Goal: Task Accomplishment & Management: Manage account settings

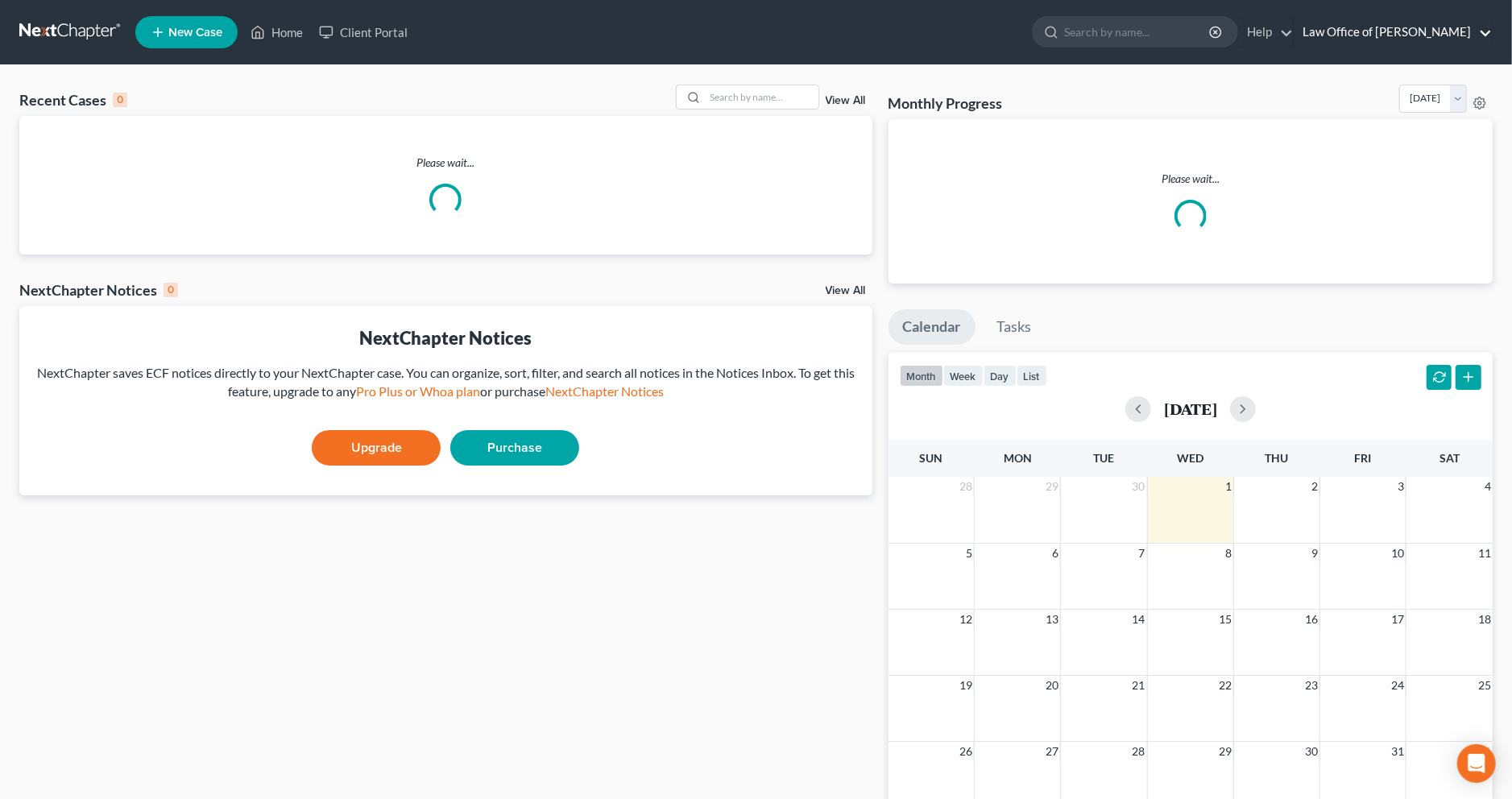
click at [1354, 30] on link "Law Office of [PERSON_NAME]" at bounding box center [1393, 32] width 198 height 29
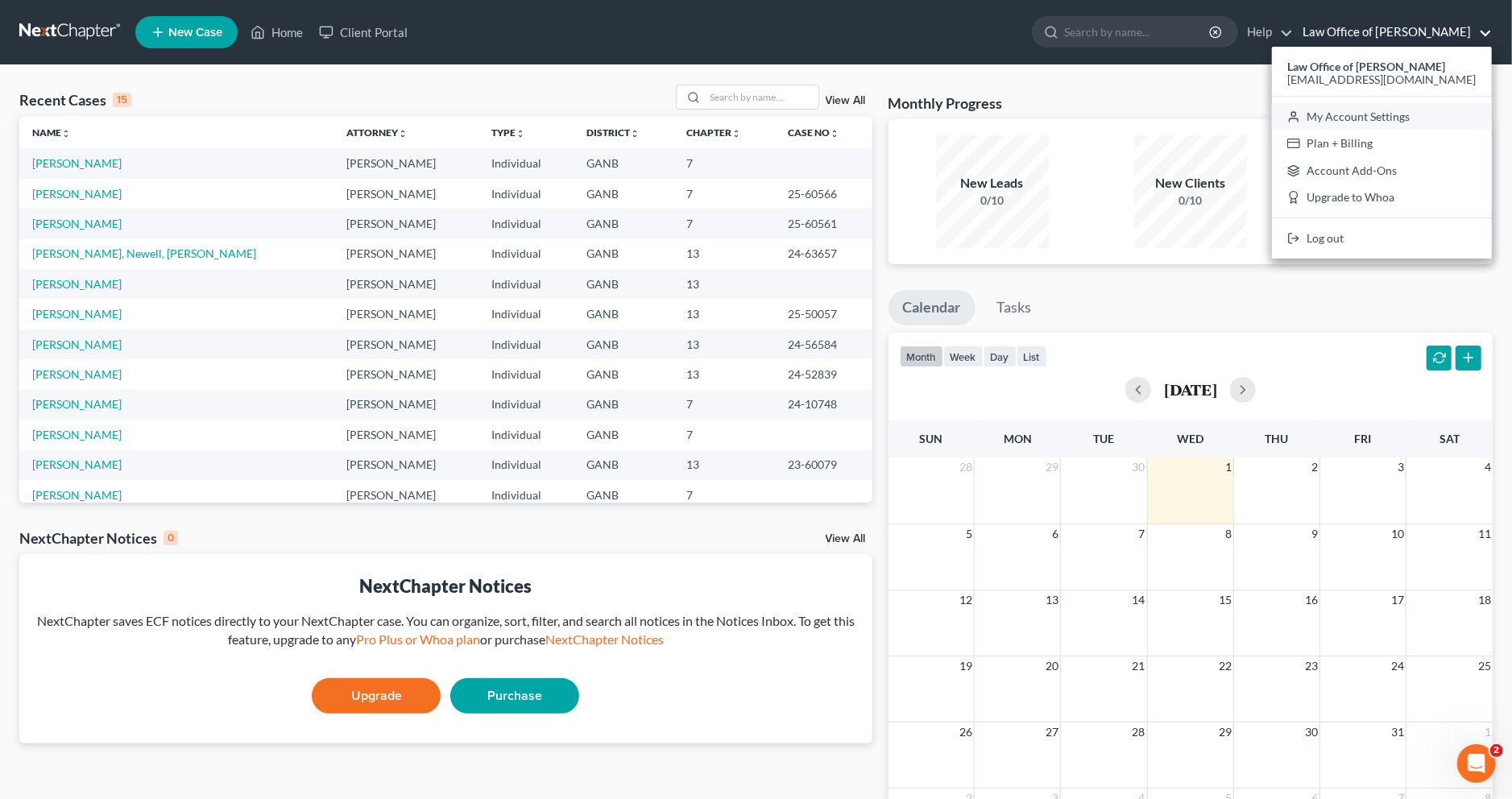
click at [1350, 117] on link "My Account Settings" at bounding box center [1382, 116] width 220 height 28
select select "24"
select select "10"
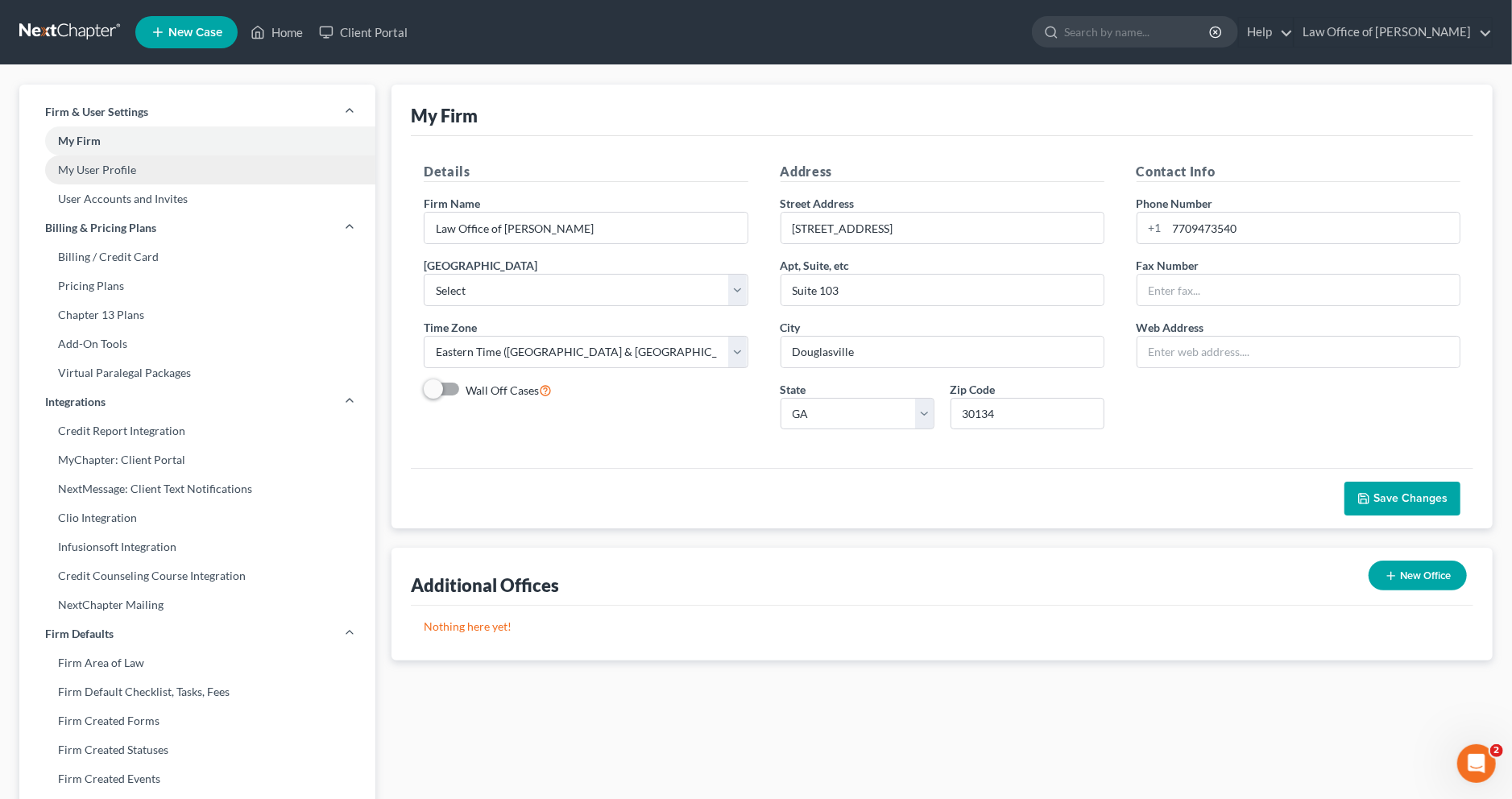
click at [128, 177] on link "My User Profile" at bounding box center [197, 170] width 356 height 29
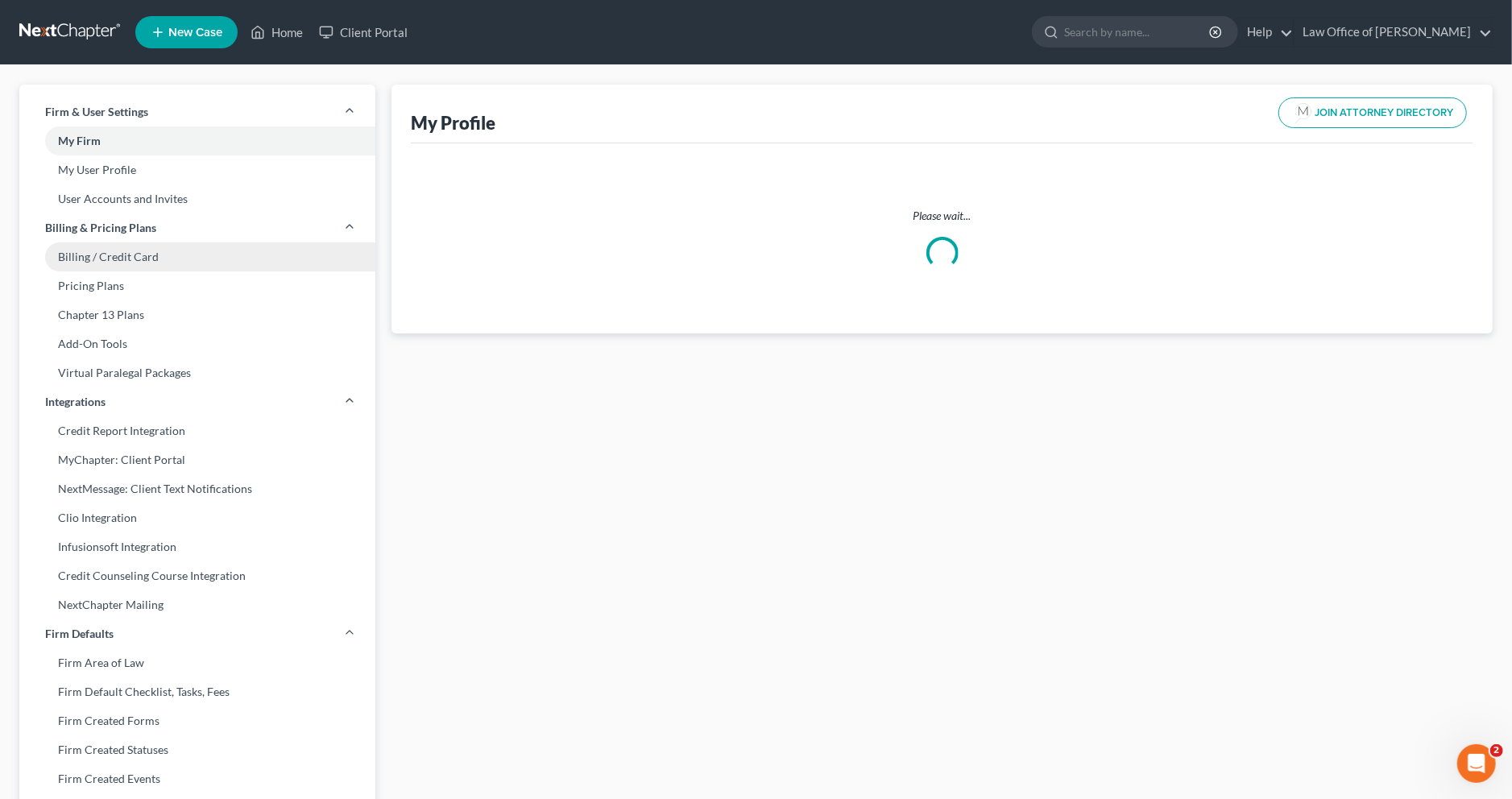
select select "10"
select select "19"
select select "attorney"
select select "0"
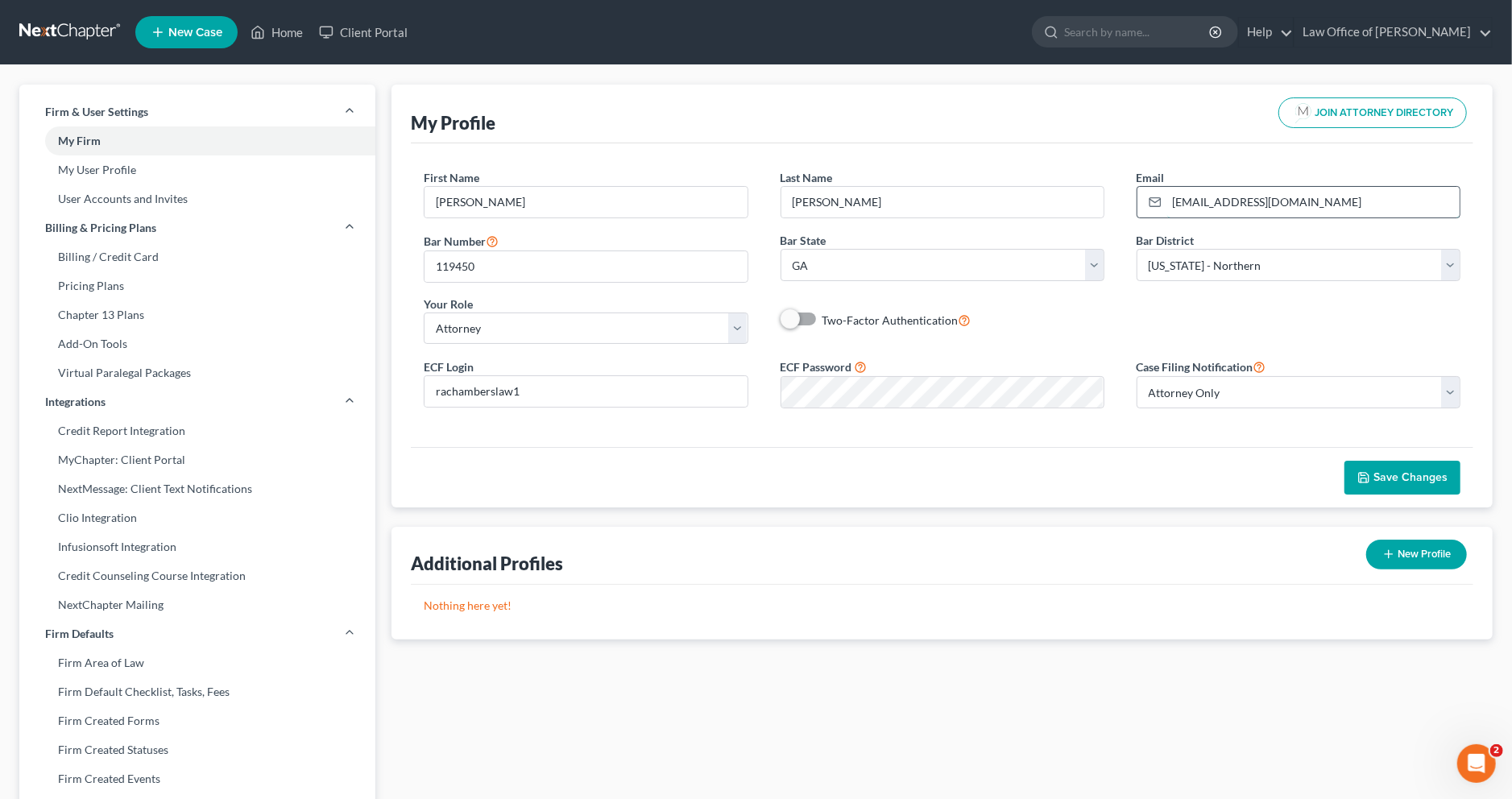
click at [1340, 205] on input "[EMAIL_ADDRESS][DOMAIN_NAME]" at bounding box center [1313, 202] width 292 height 31
click at [1298, 198] on input "[EMAIL_ADDRESS][DOMAIN_NAME]" at bounding box center [1313, 202] width 292 height 31
drag, startPoint x: 1390, startPoint y: 202, endPoint x: 1144, endPoint y: 200, distance: 246.0
click at [1144, 200] on div "[EMAIL_ADDRESS][DOMAIN_NAME]" at bounding box center [1298, 202] width 324 height 32
click at [1189, 207] on input "email" at bounding box center [1313, 202] width 292 height 31
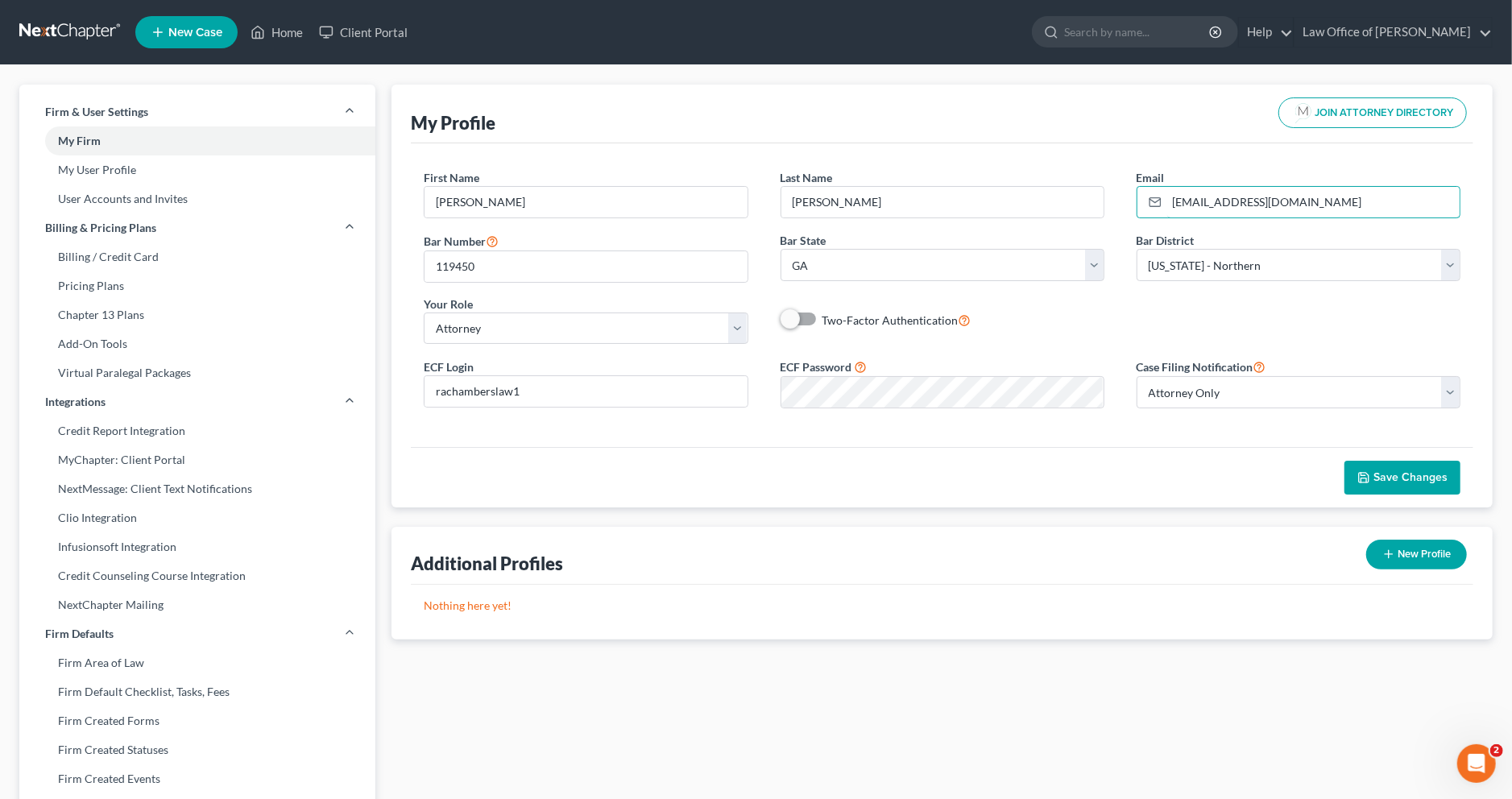
type input "[EMAIL_ADDRESS][DOMAIN_NAME]"
click at [1420, 477] on span "Save Changes" at bounding box center [1411, 477] width 74 height 13
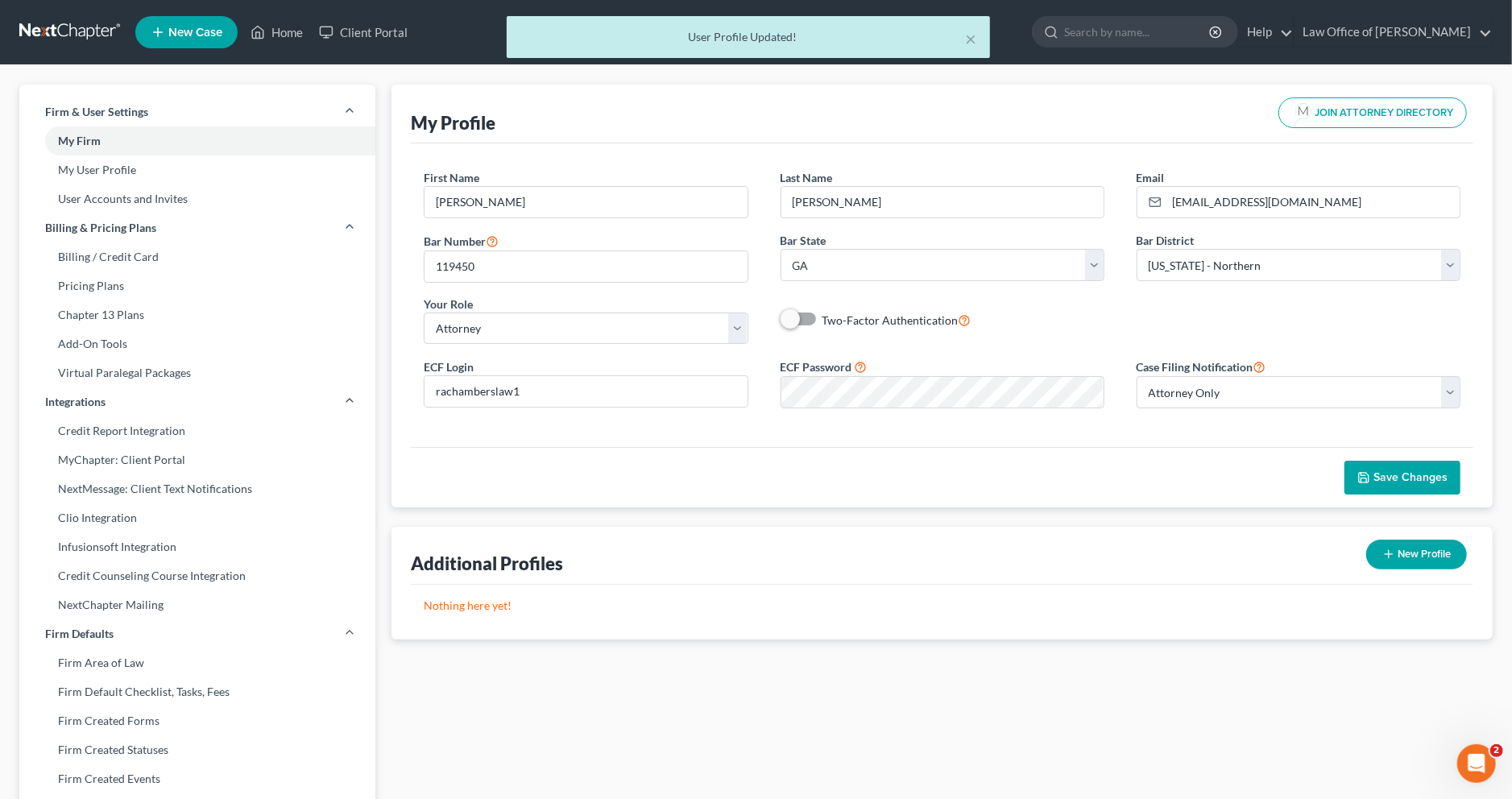
click at [1420, 477] on span "Save Changes" at bounding box center [1411, 477] width 74 height 13
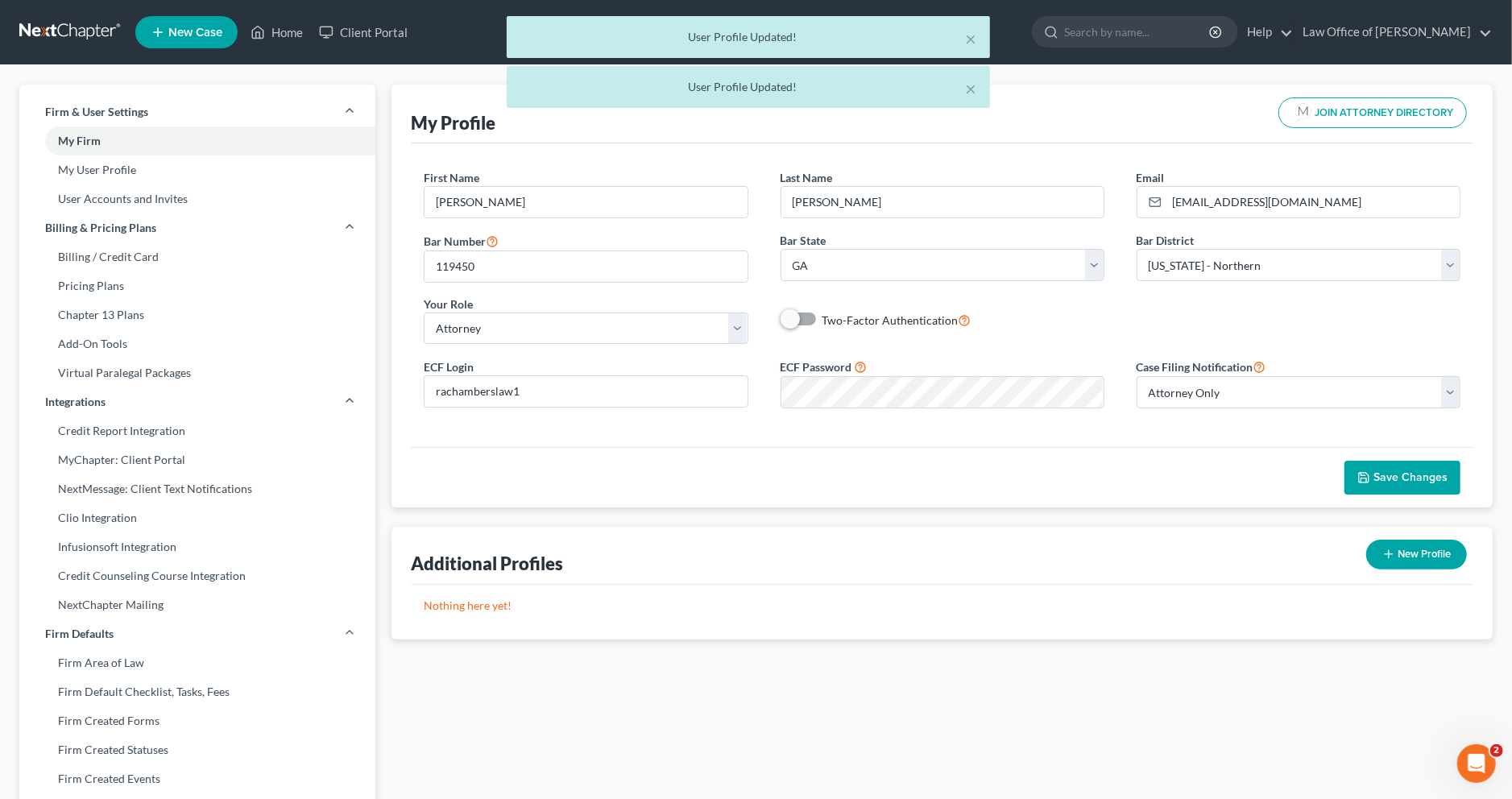
click at [1403, 482] on span "Save Changes" at bounding box center [1411, 477] width 74 height 13
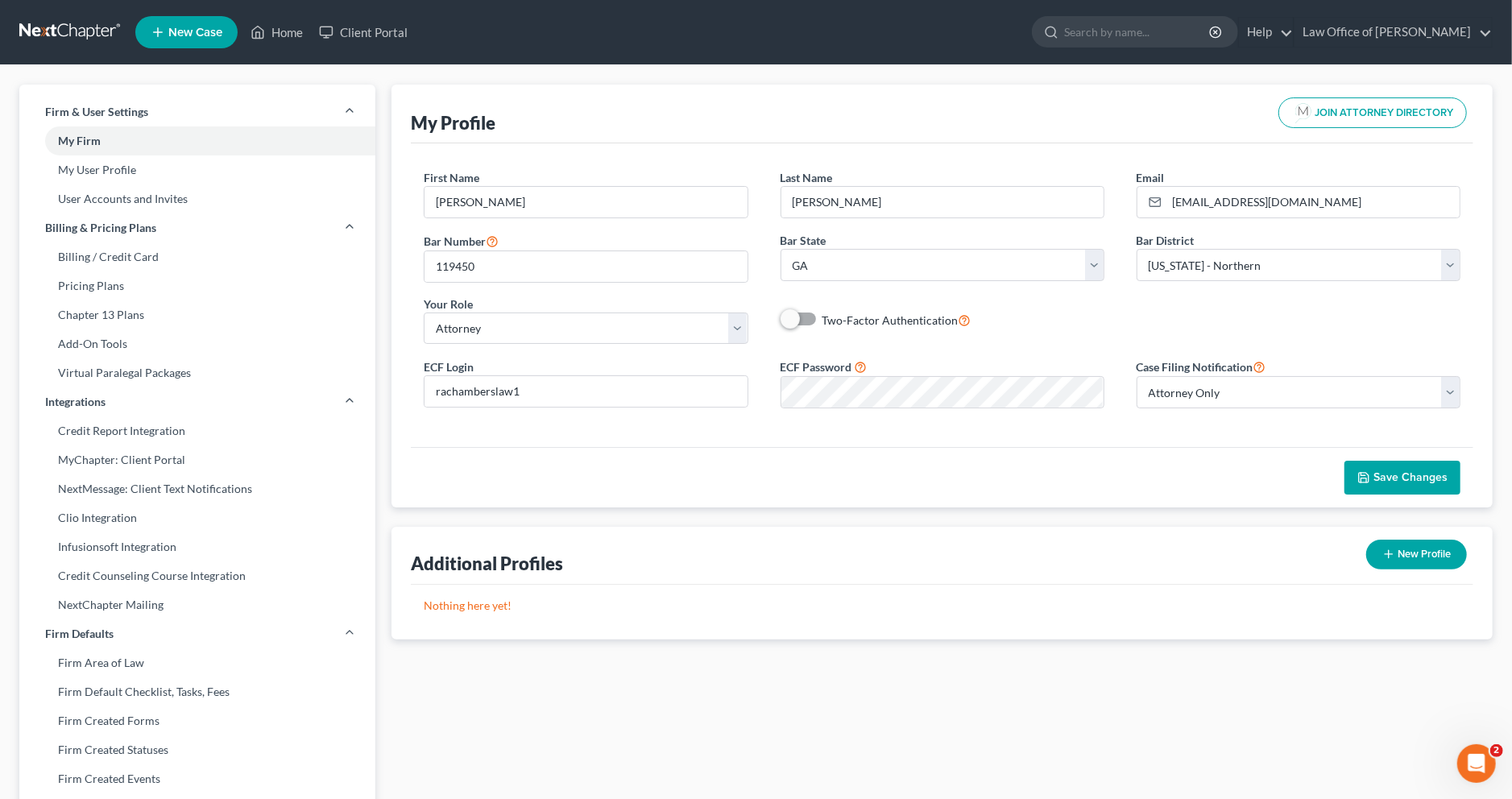
click at [1336, 222] on div "First Name * [PERSON_NAME] Name * [PERSON_NAME] Email * [EMAIL_ADDRESS][DOMAIN_…" at bounding box center [942, 263] width 1069 height 188
click at [1333, 209] on input "[EMAIL_ADDRESS][DOMAIN_NAME]" at bounding box center [1313, 202] width 292 height 31
drag, startPoint x: 1333, startPoint y: 207, endPoint x: 1174, endPoint y: 203, distance: 159.1
click at [1174, 204] on input "[EMAIL_ADDRESS][DOMAIN_NAME]" at bounding box center [1313, 202] width 292 height 31
click at [1147, 447] on div "First Name * [PERSON_NAME] Name * [PERSON_NAME] Email * [EMAIL_ADDRESS][DOMAIN_…" at bounding box center [941, 295] width 1062 height 304
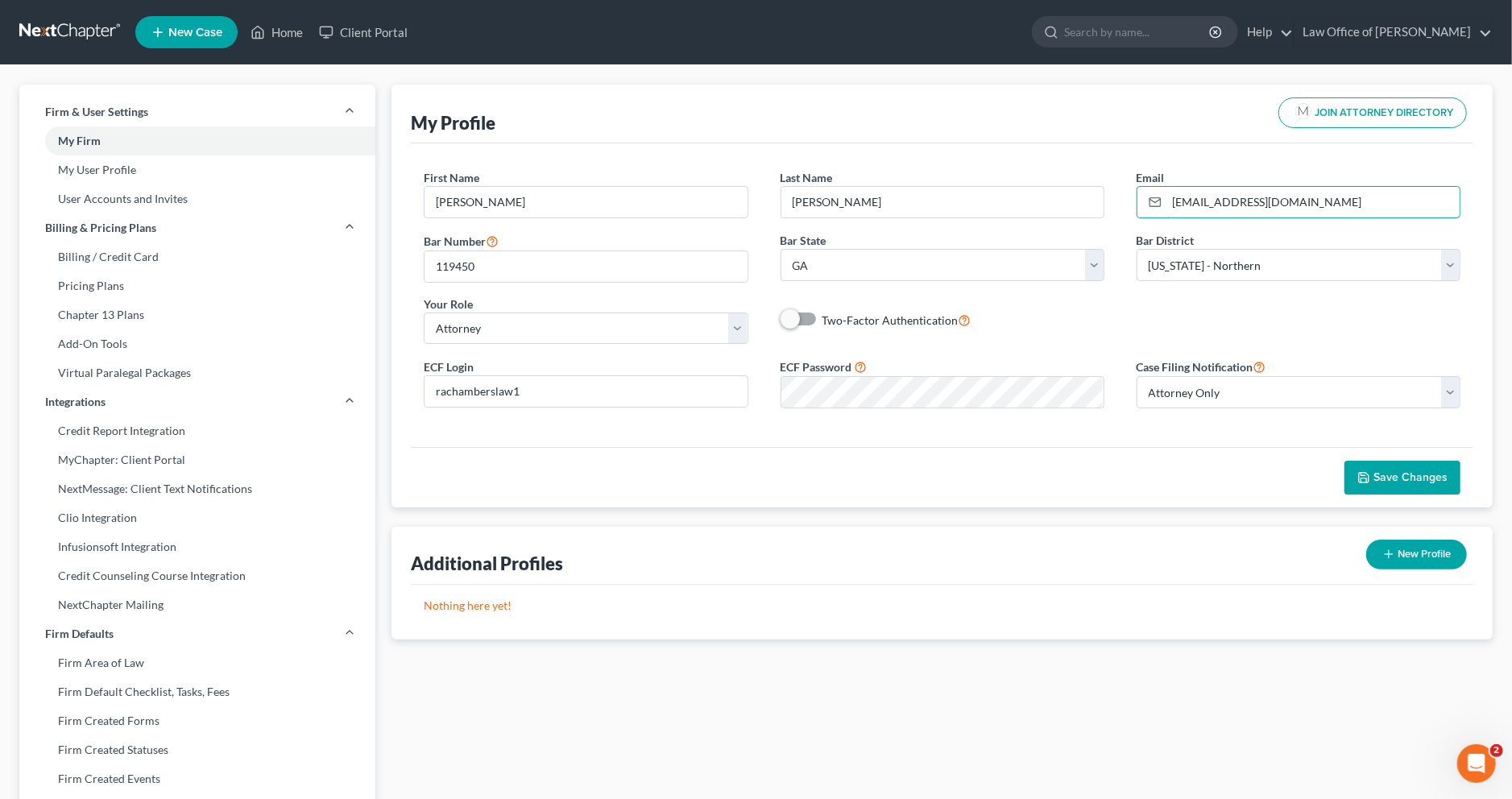
drag, startPoint x: 1335, startPoint y: 205, endPoint x: 1124, endPoint y: 202, distance: 211.0
click at [1124, 202] on div "Email * [EMAIL_ADDRESS][DOMAIN_NAME]" at bounding box center [1298, 193] width 356 height 49
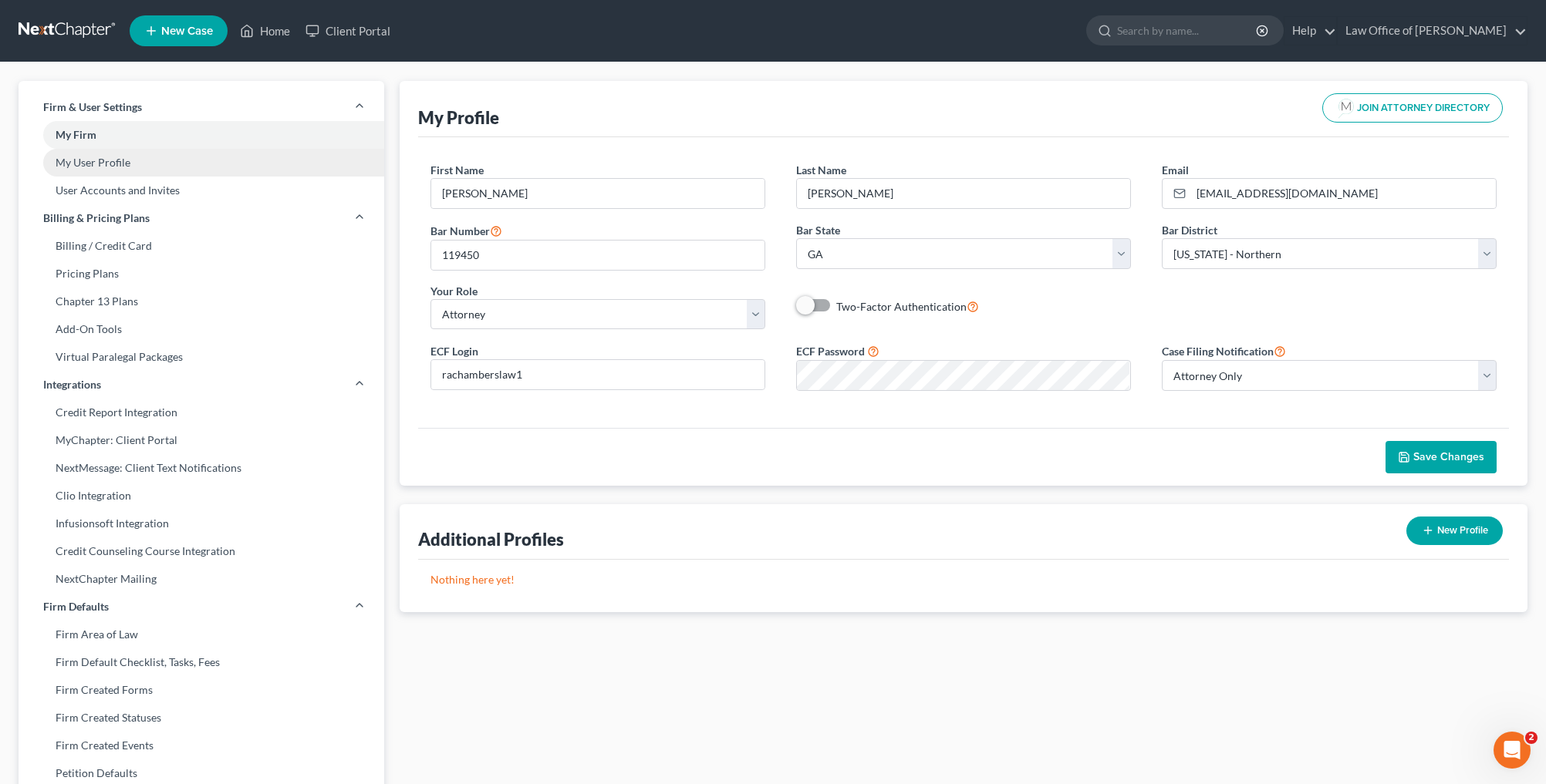
click at [146, 161] on link "My User Profile" at bounding box center [201, 163] width 366 height 27
click at [180, 161] on link "My User Profile" at bounding box center [201, 163] width 366 height 27
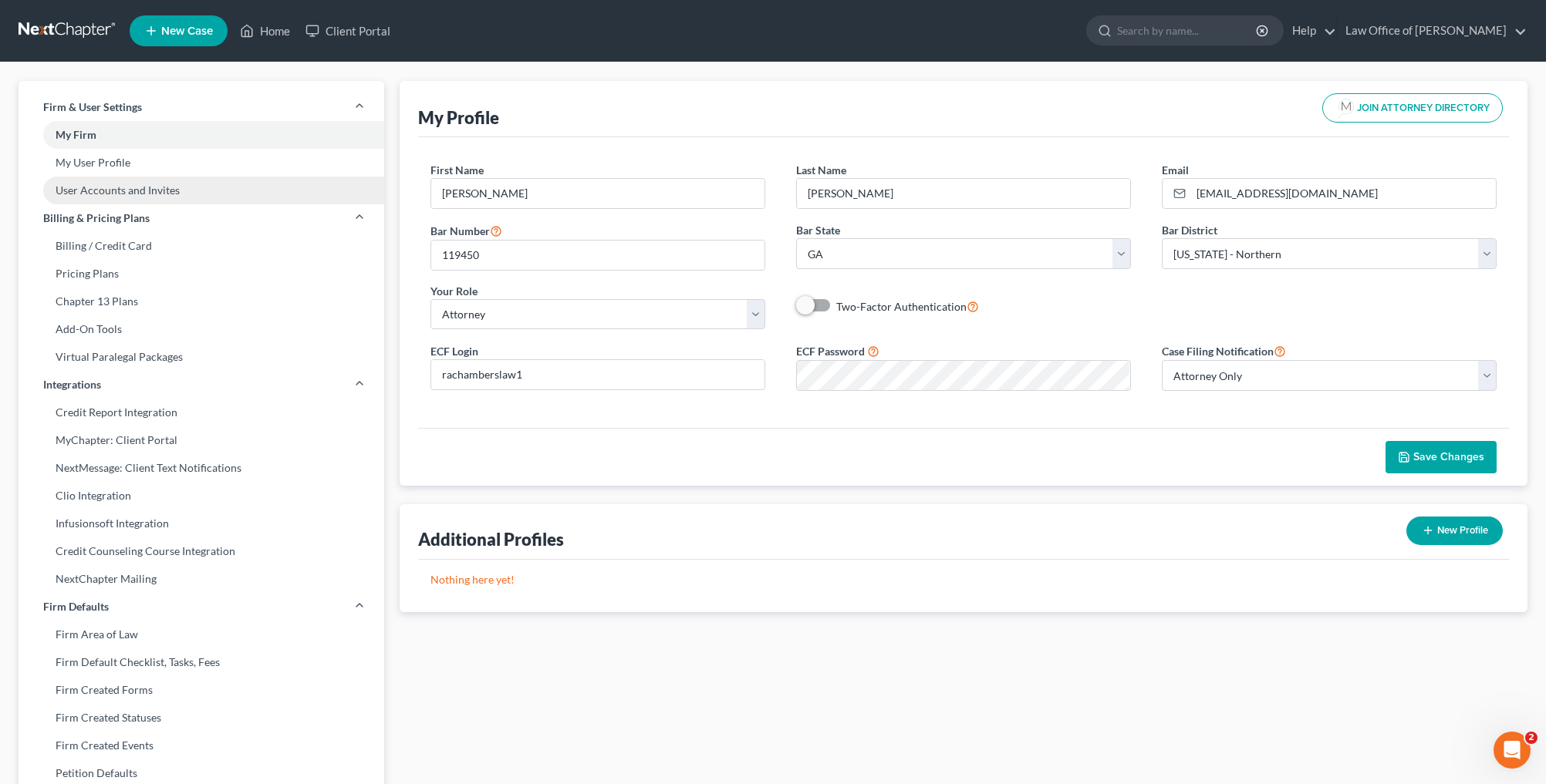
click at [187, 177] on link "User Accounts and Invites" at bounding box center [201, 190] width 366 height 27
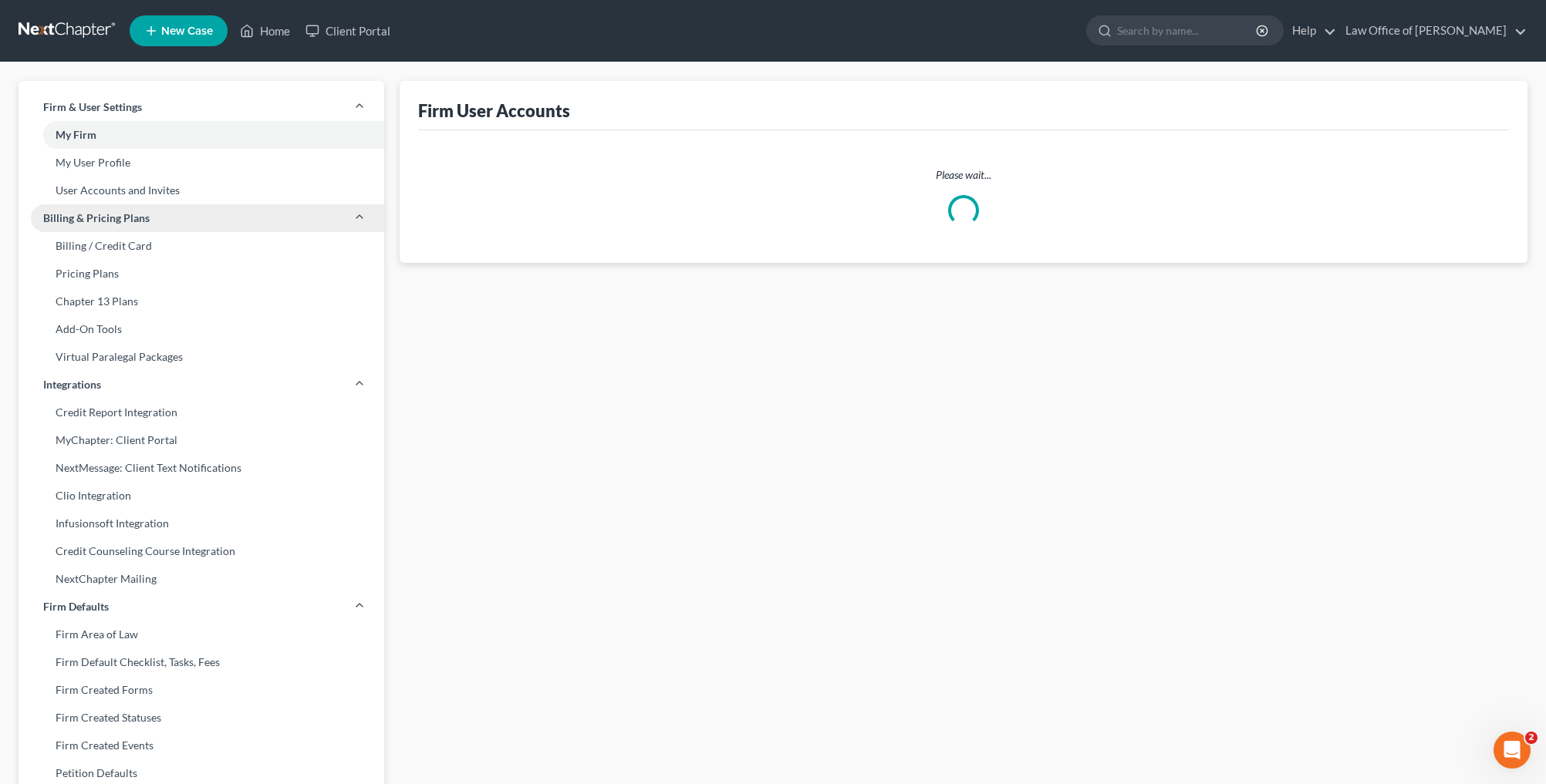
select select "0"
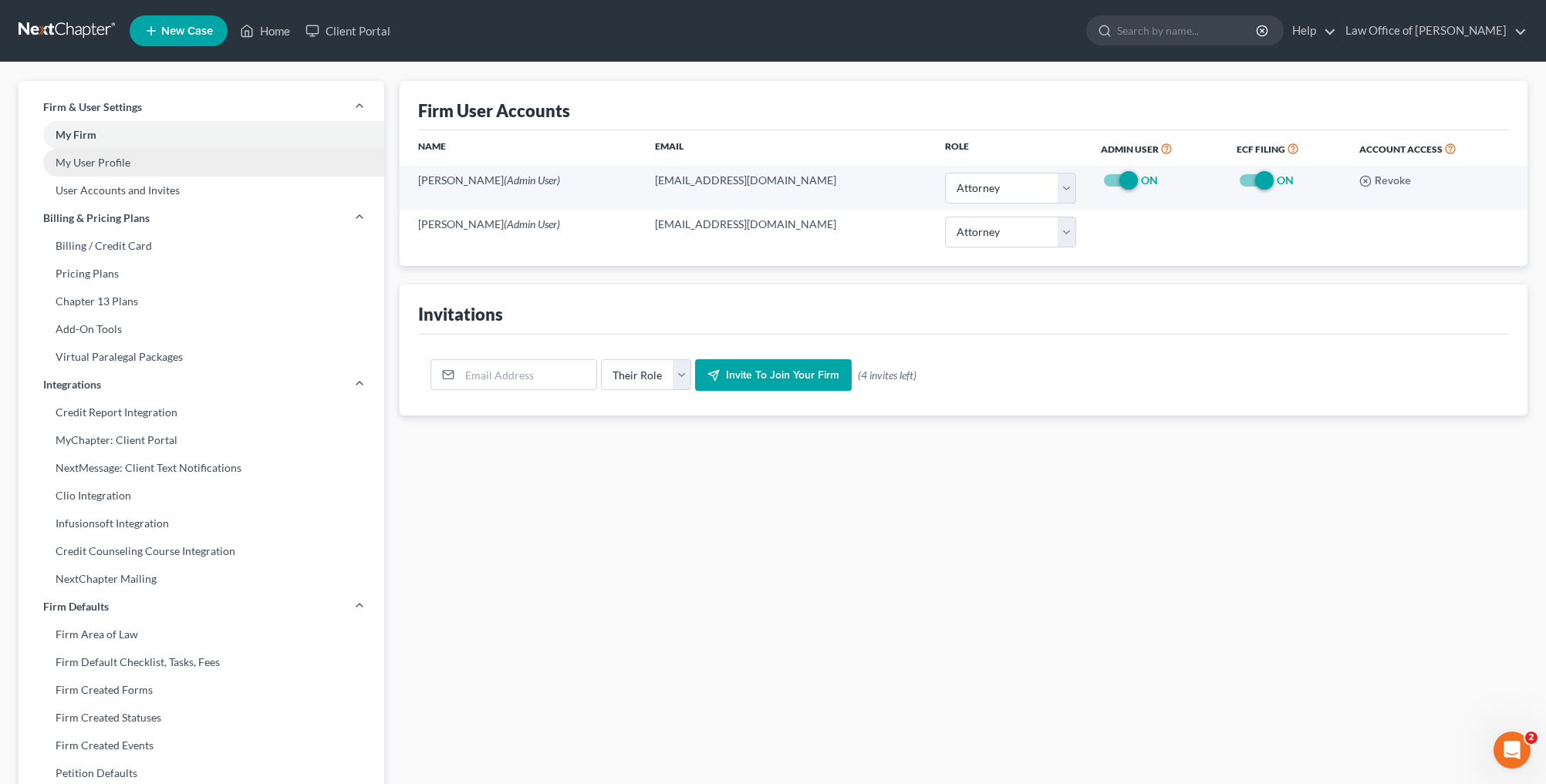
click at [151, 167] on link "My User Profile" at bounding box center [201, 163] width 366 height 27
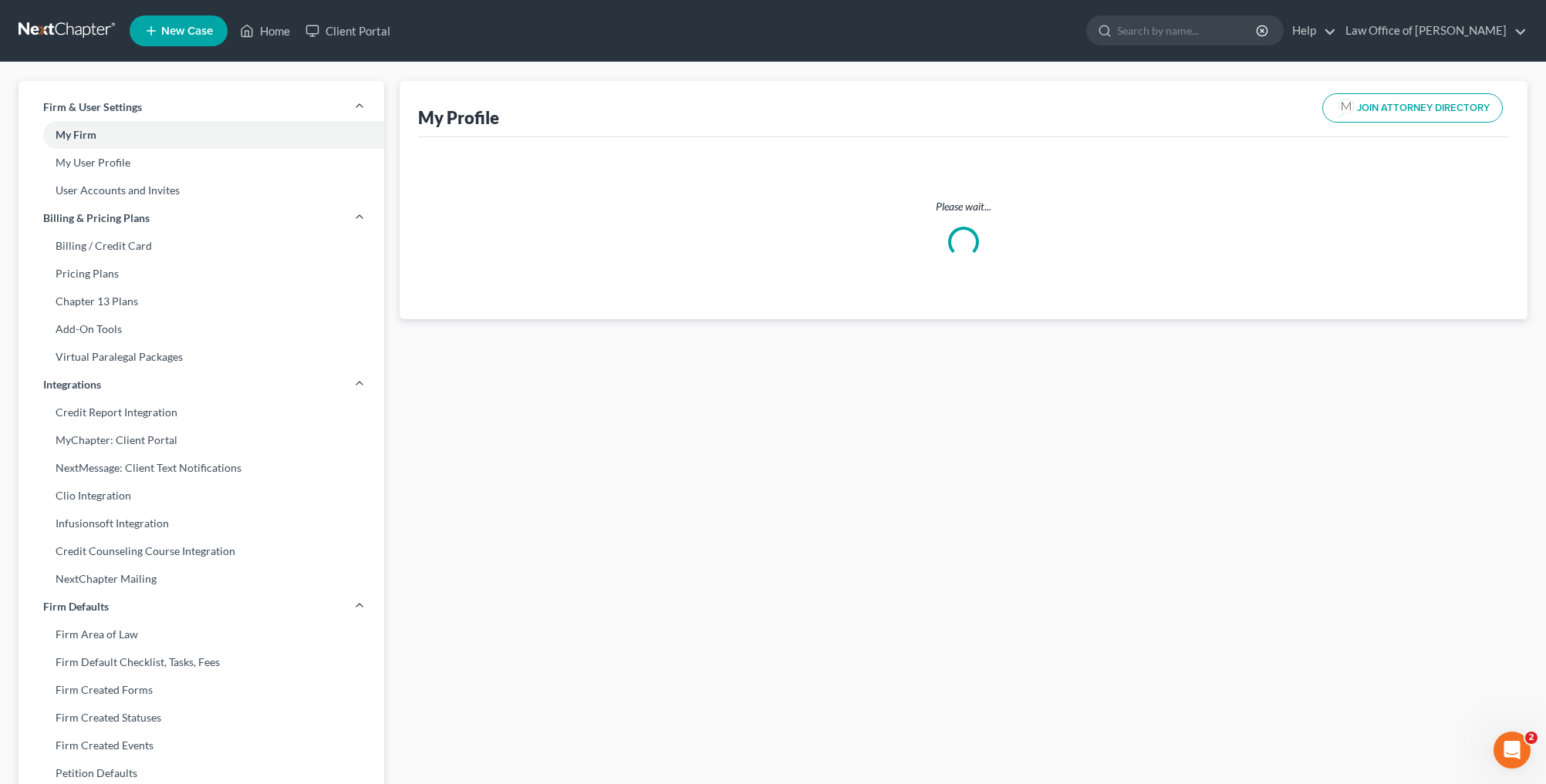
select select "10"
select select "19"
select select "attorney"
select select "0"
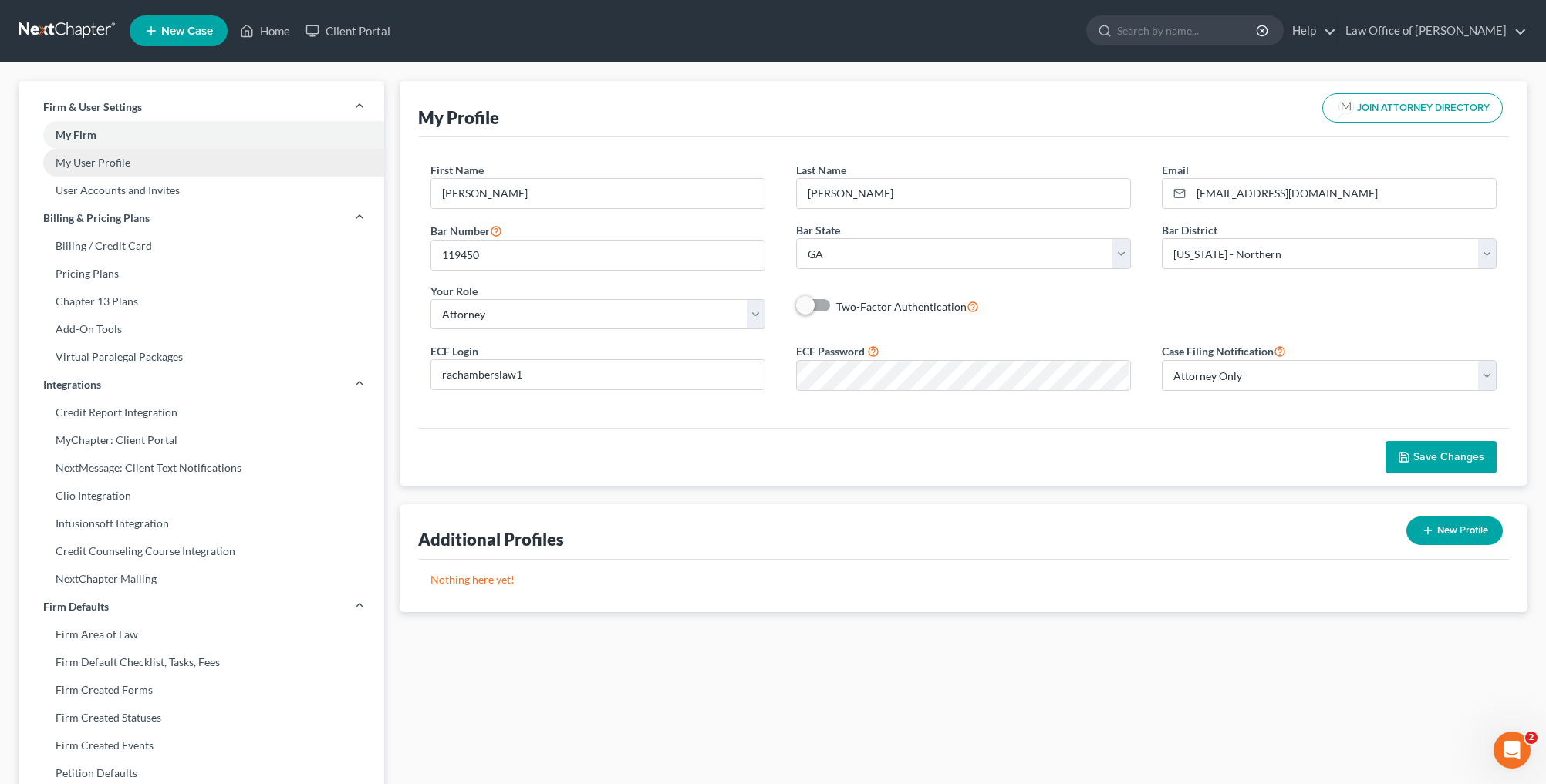
click at [156, 155] on link "My User Profile" at bounding box center [201, 163] width 366 height 27
click at [152, 158] on link "My User Profile" at bounding box center [201, 163] width 366 height 27
click at [160, 154] on link "My User Profile" at bounding box center [201, 163] width 366 height 27
click at [86, 161] on link "My User Profile" at bounding box center [201, 163] width 366 height 27
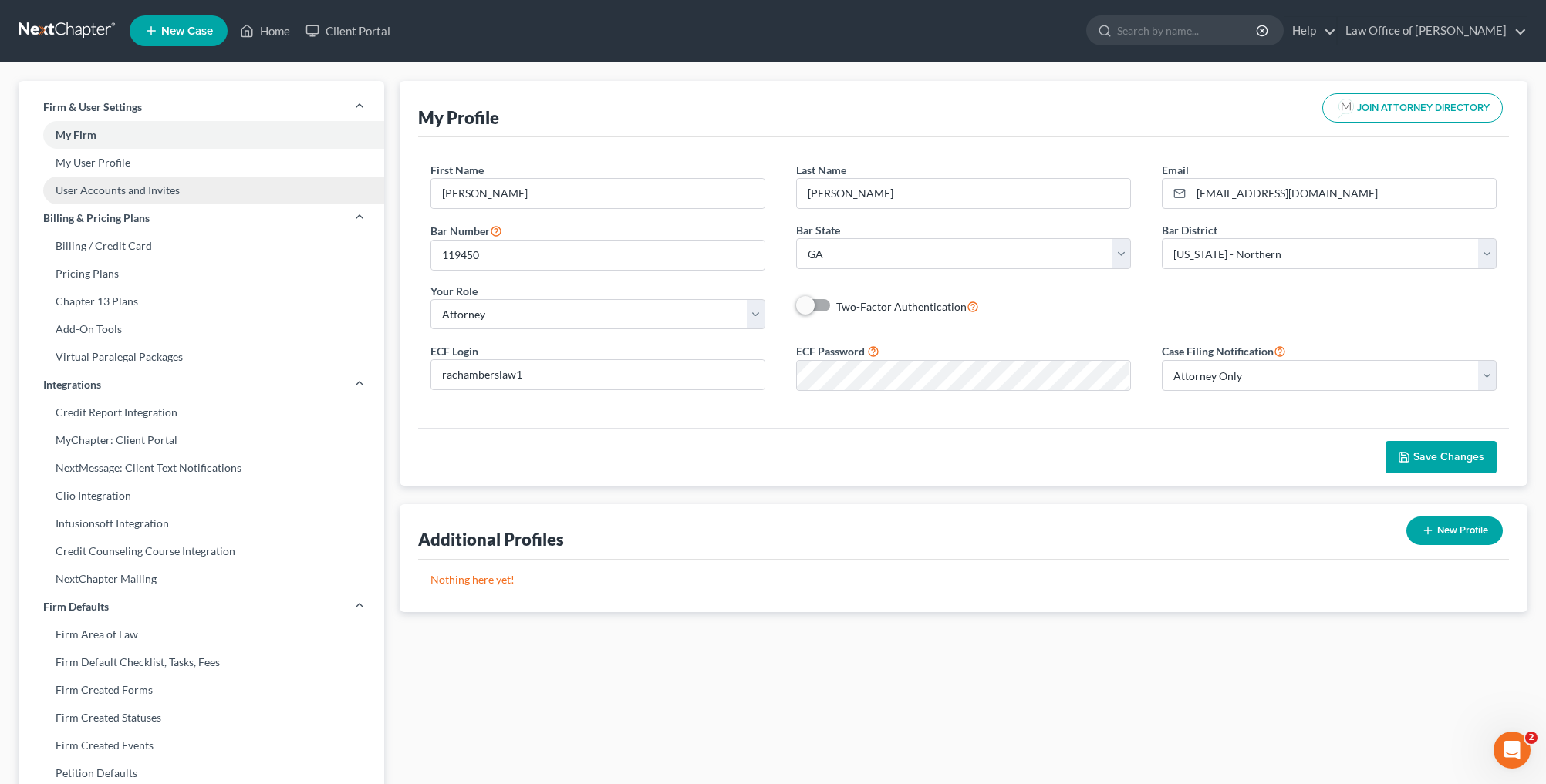
click at [145, 195] on link "User Accounts and Invites" at bounding box center [201, 190] width 366 height 27
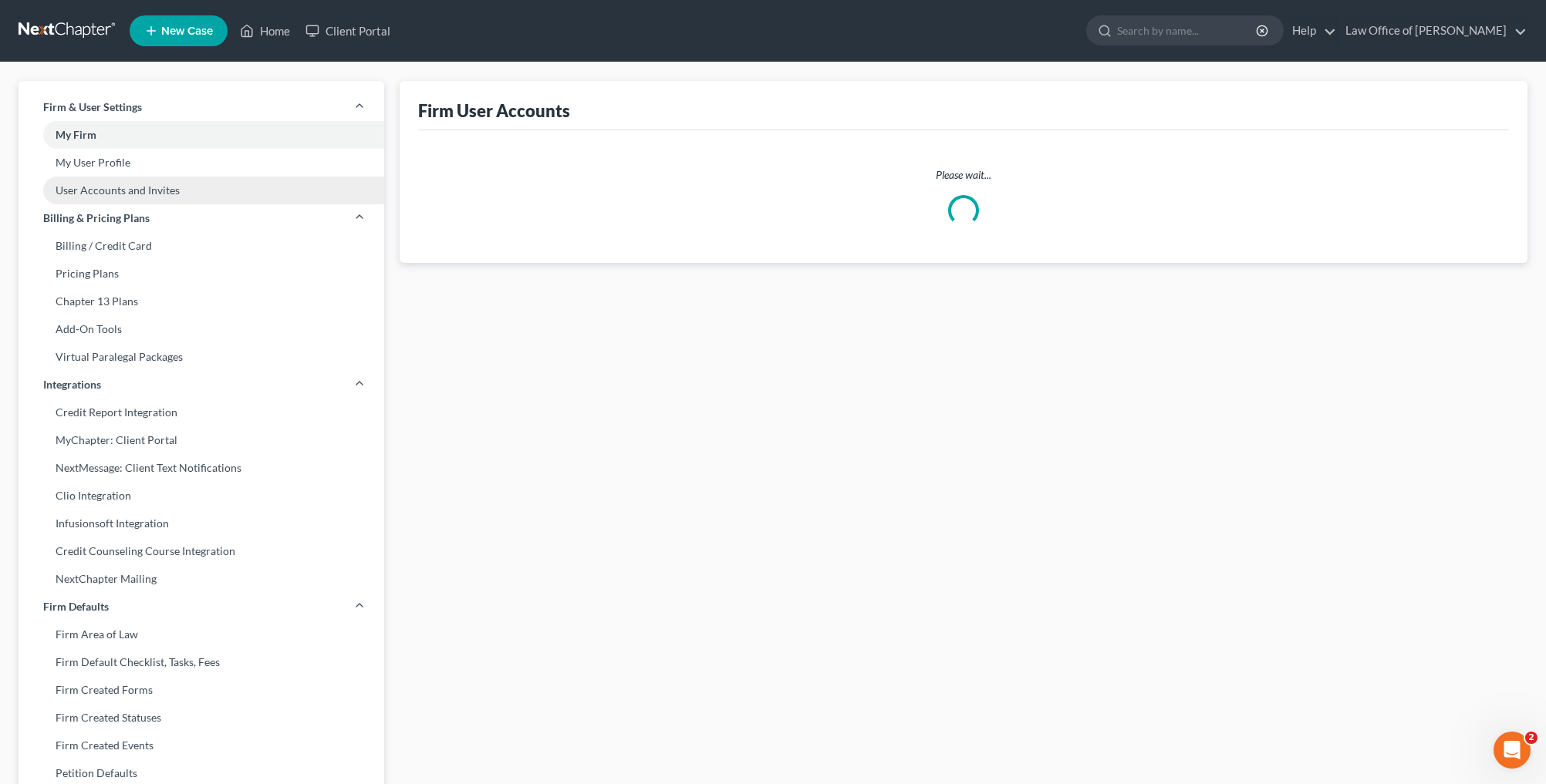
select select "0"
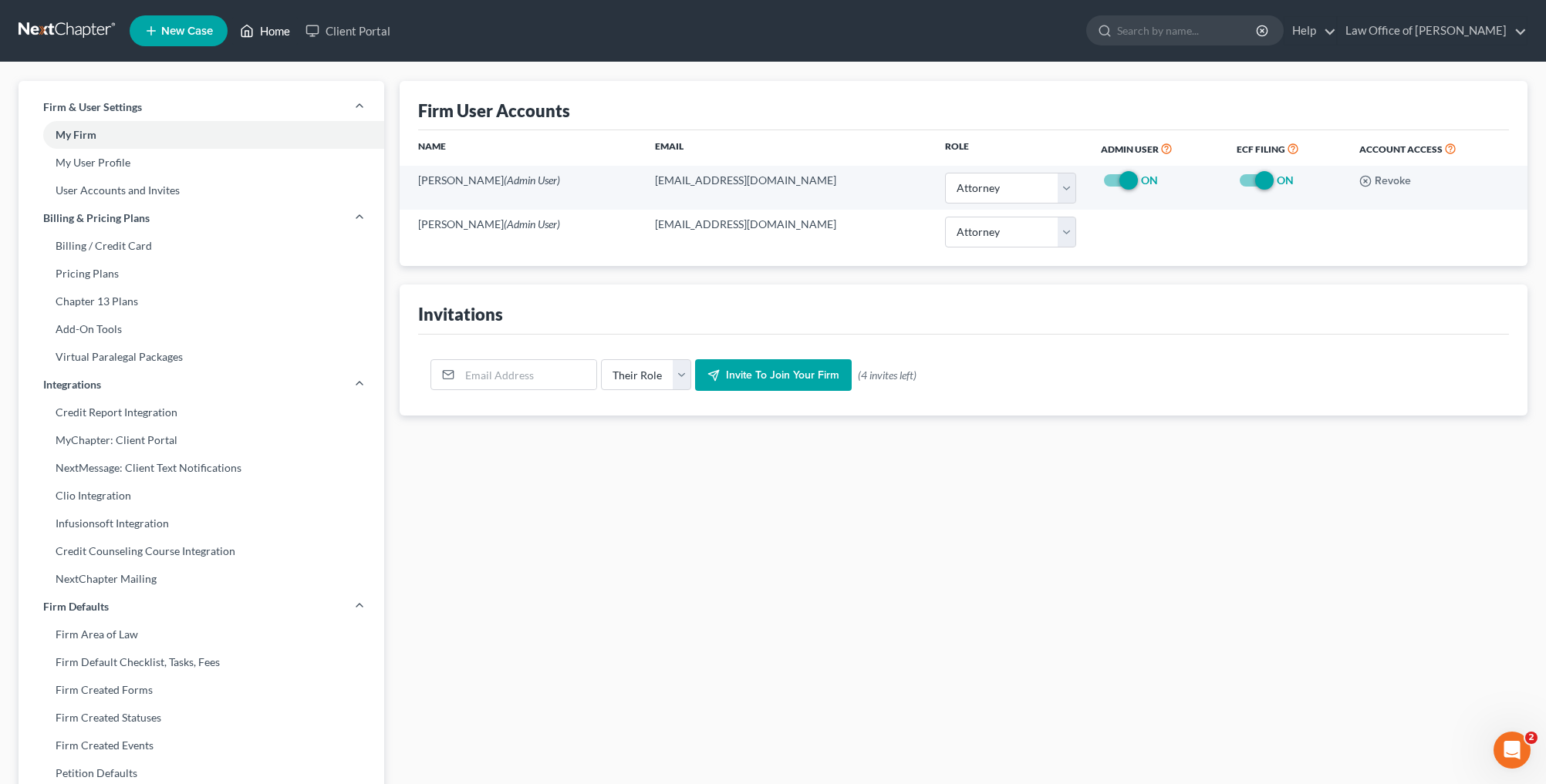
click at [282, 35] on link "Home" at bounding box center [265, 31] width 66 height 27
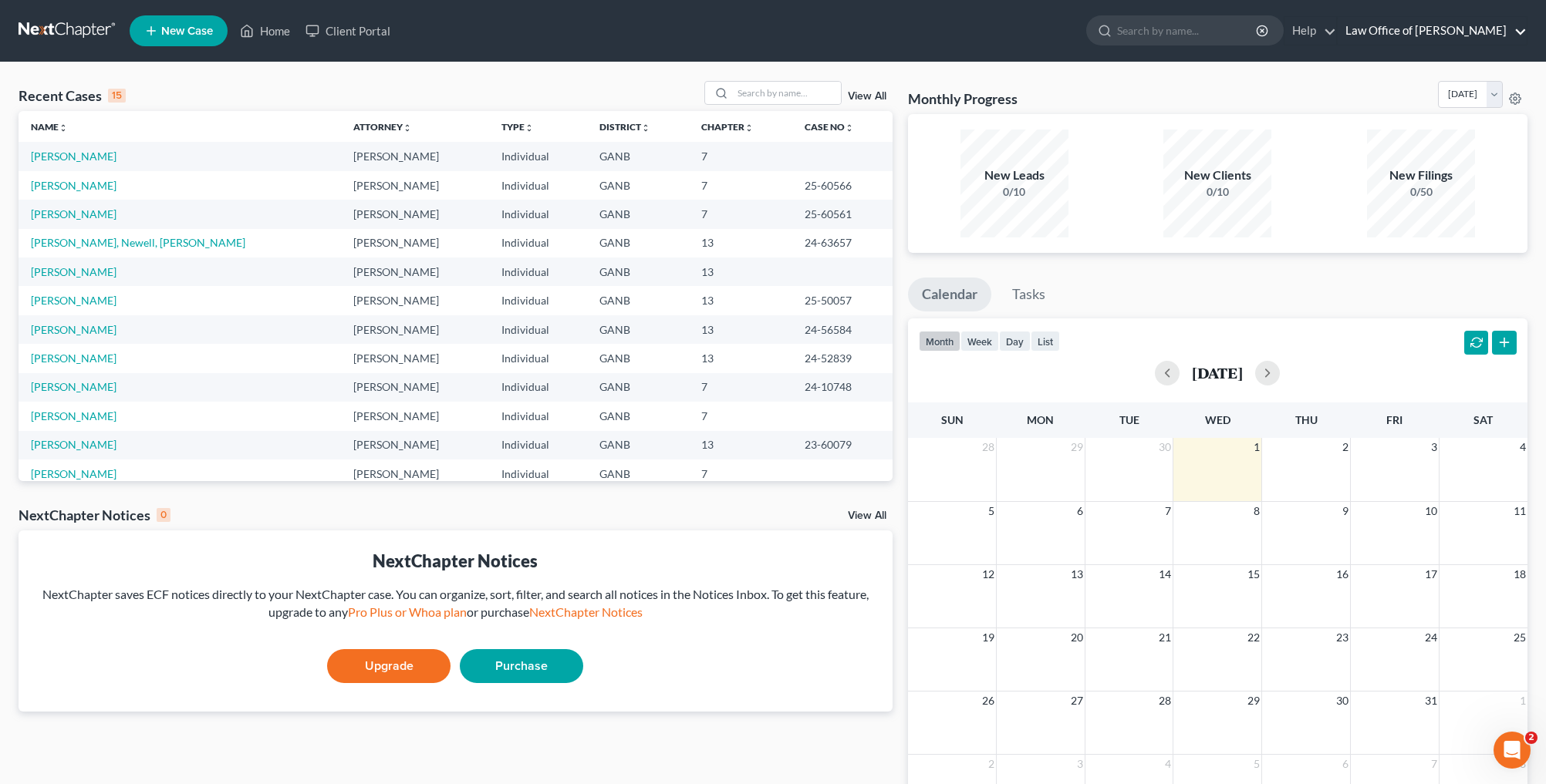
click at [1425, 24] on link "Law Office of [PERSON_NAME]" at bounding box center [1432, 31] width 189 height 27
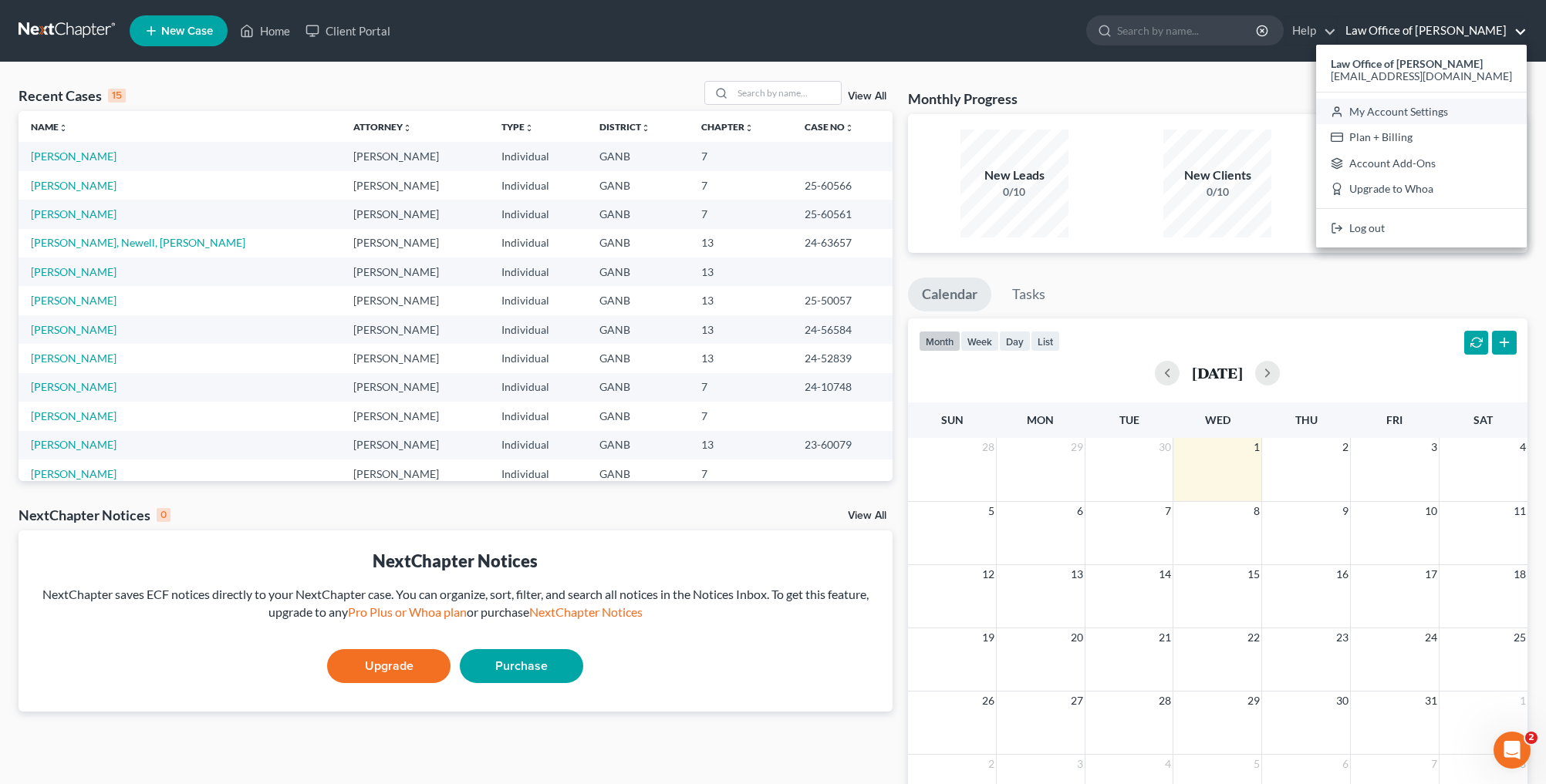
click at [1416, 112] on link "My Account Settings" at bounding box center [1422, 111] width 210 height 26
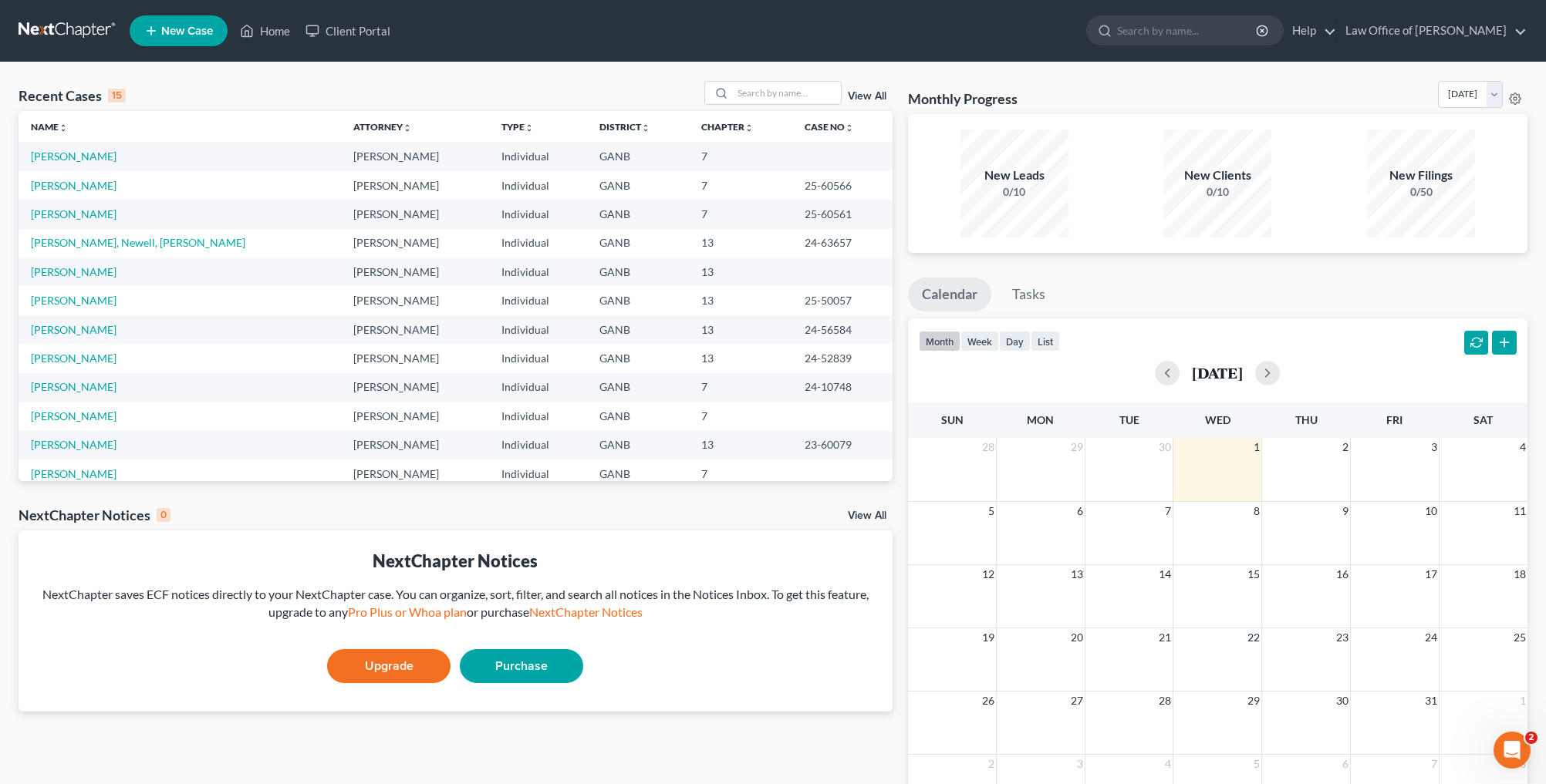
select select "19"
select select "24"
select select "10"
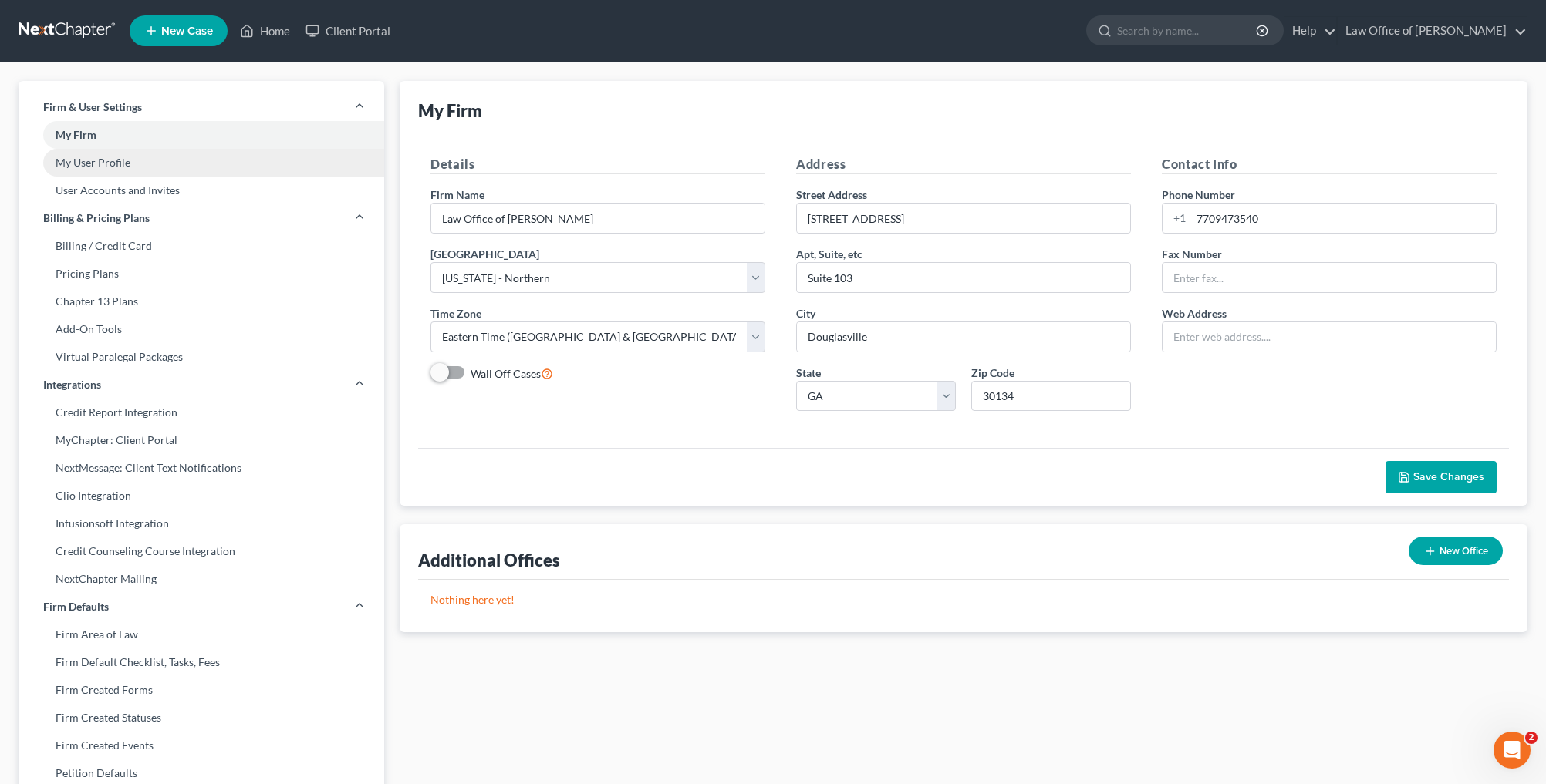
click at [131, 169] on link "My User Profile" at bounding box center [201, 163] width 366 height 27
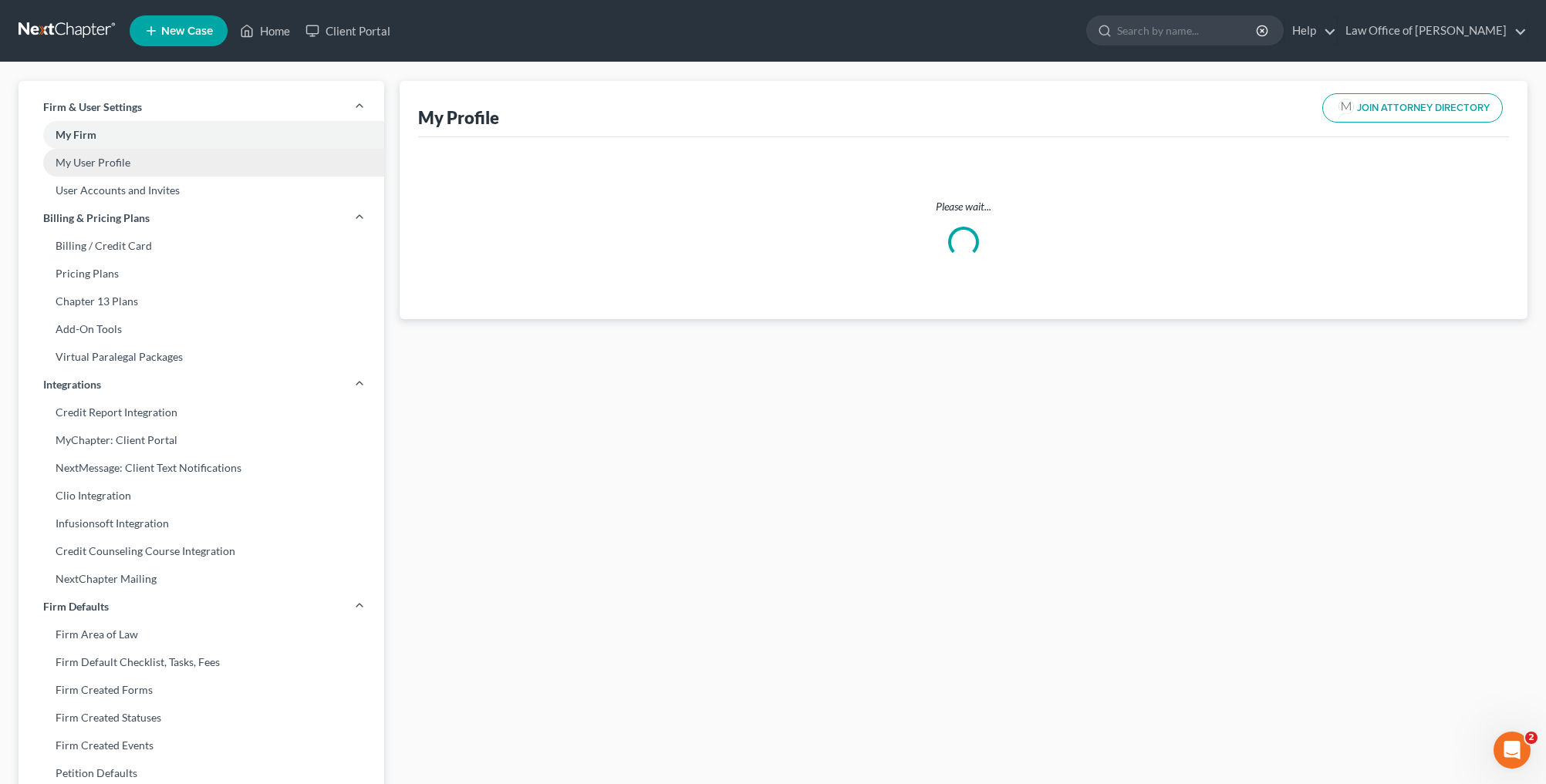
select select "10"
select select "19"
select select "attorney"
select select "0"
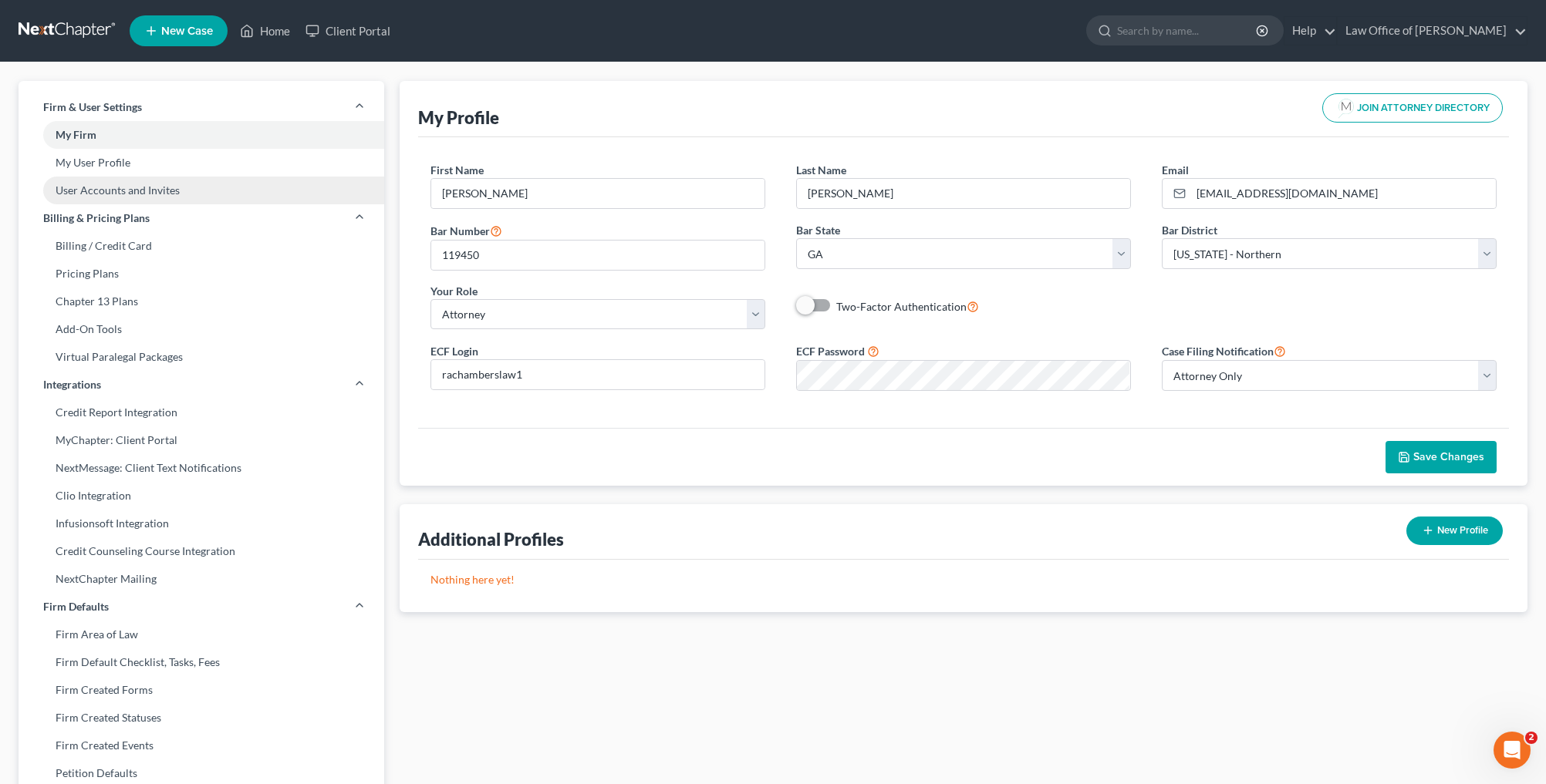
click at [136, 179] on link "User Accounts and Invites" at bounding box center [201, 190] width 366 height 27
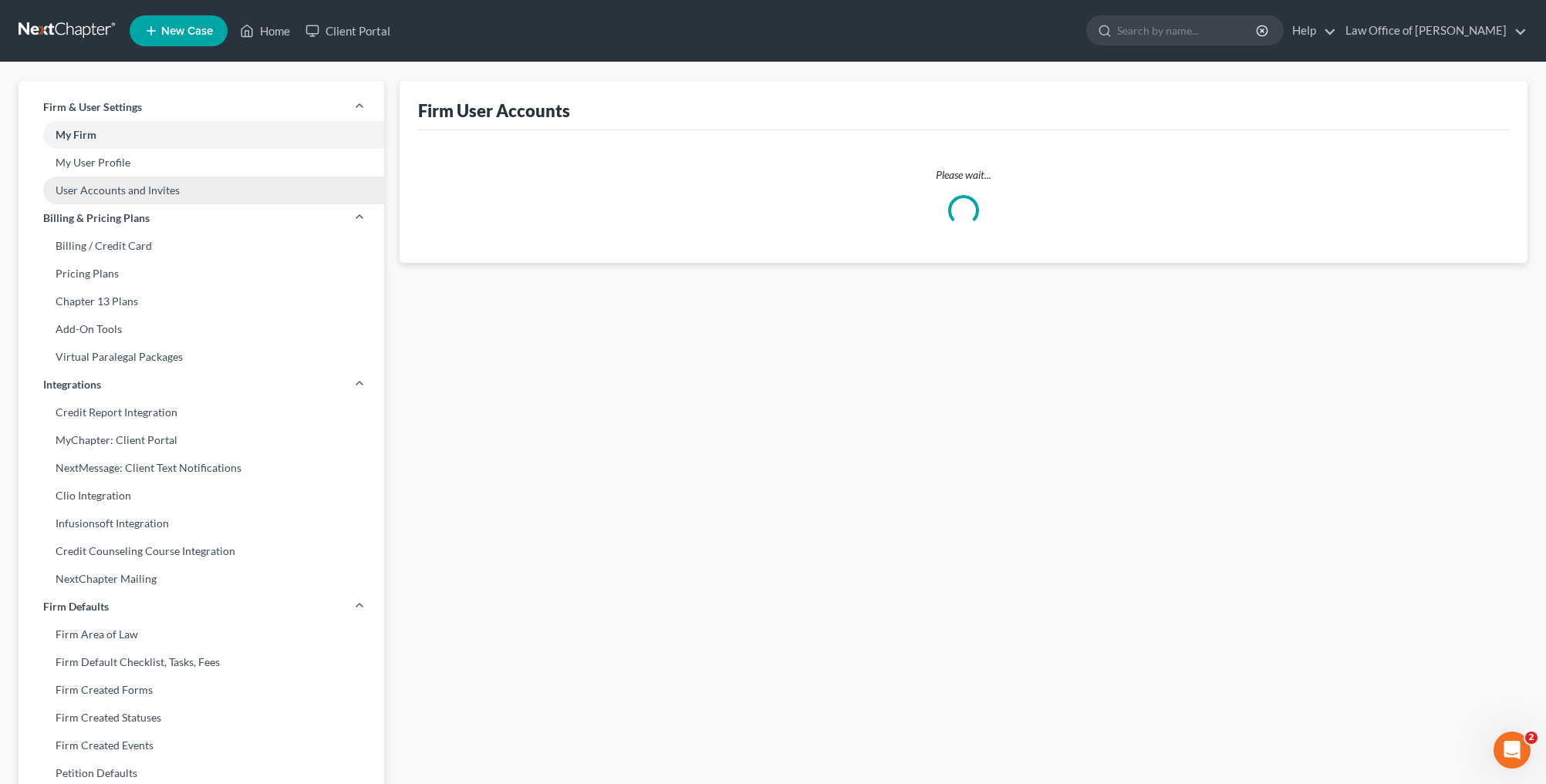
select select "0"
